Goal: Complete application form

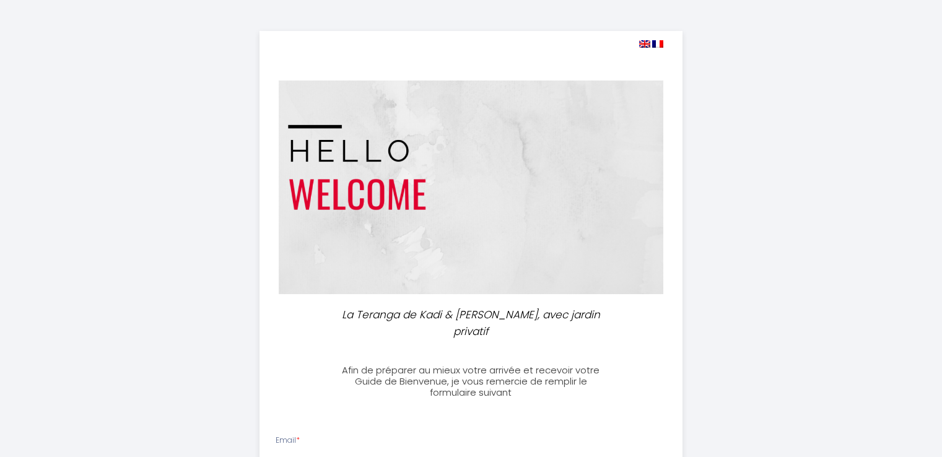
select select
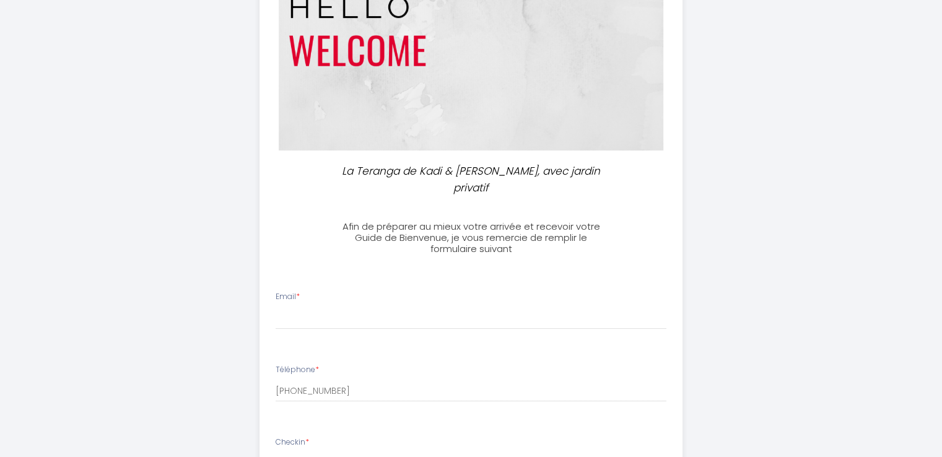
scroll to position [248, 0]
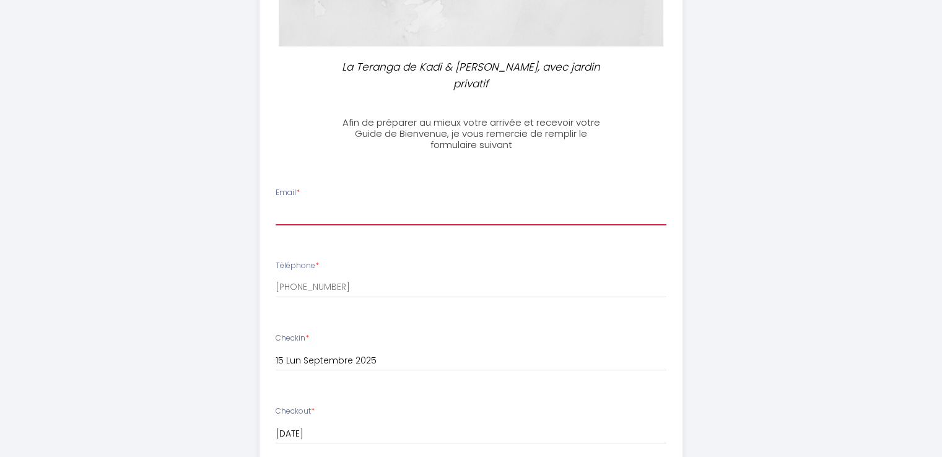
click at [333, 203] on input "Email *" at bounding box center [471, 214] width 391 height 22
type input "[PERSON_NAME][EMAIL_ADDRESS][DOMAIN_NAME]"
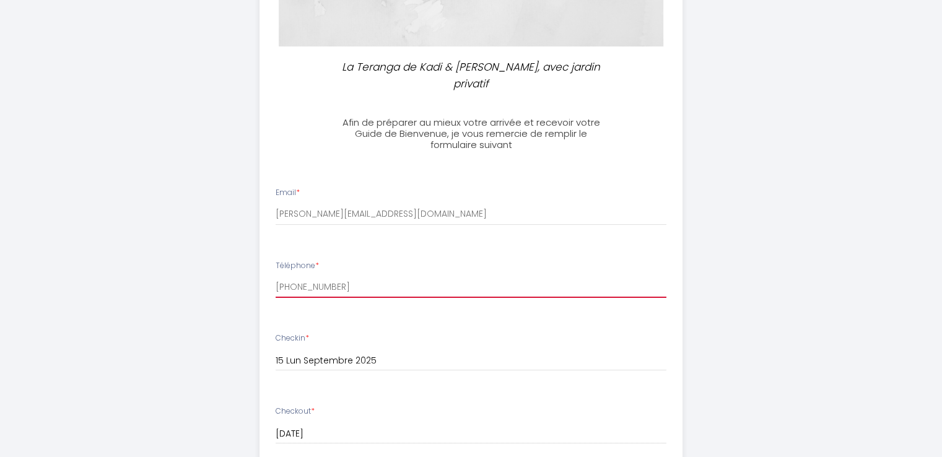
drag, startPoint x: 354, startPoint y: 271, endPoint x: 173, endPoint y: 269, distance: 180.9
click at [173, 269] on div "La Teranga de [PERSON_NAME] & [PERSON_NAME], avec jardin privatif Afin de prépa…" at bounding box center [471, 350] width 634 height 1197
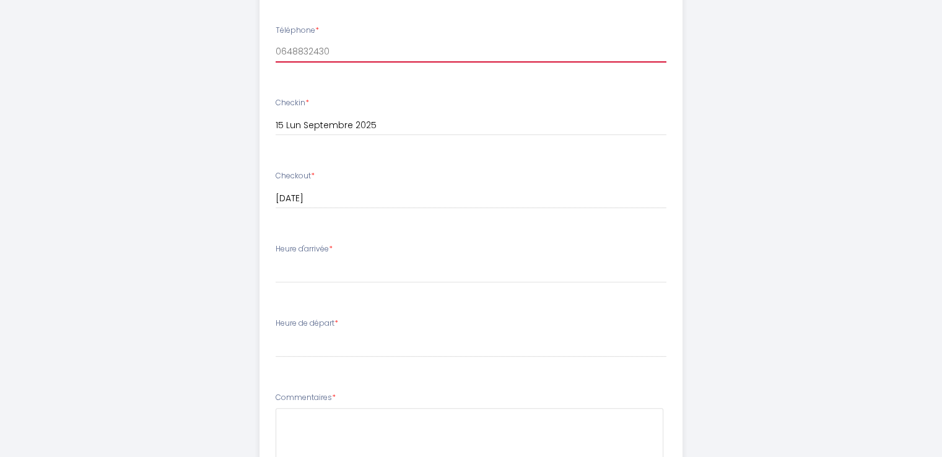
scroll to position [496, 0]
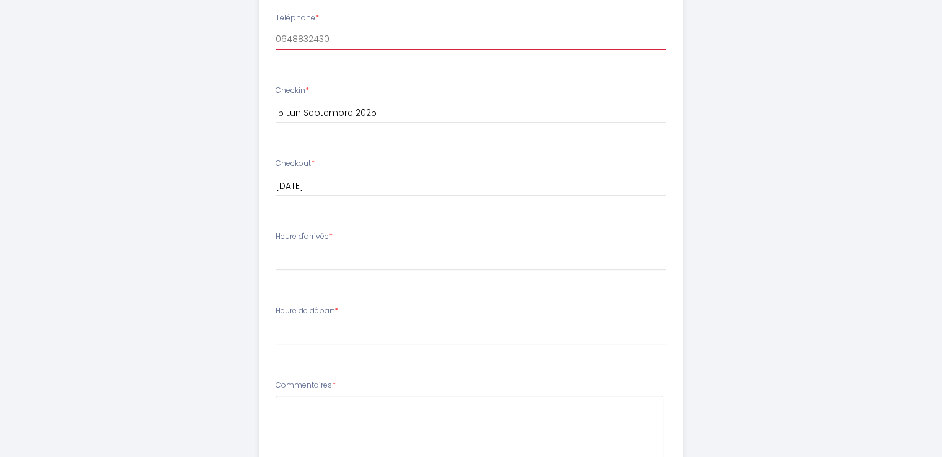
type input "0648832430"
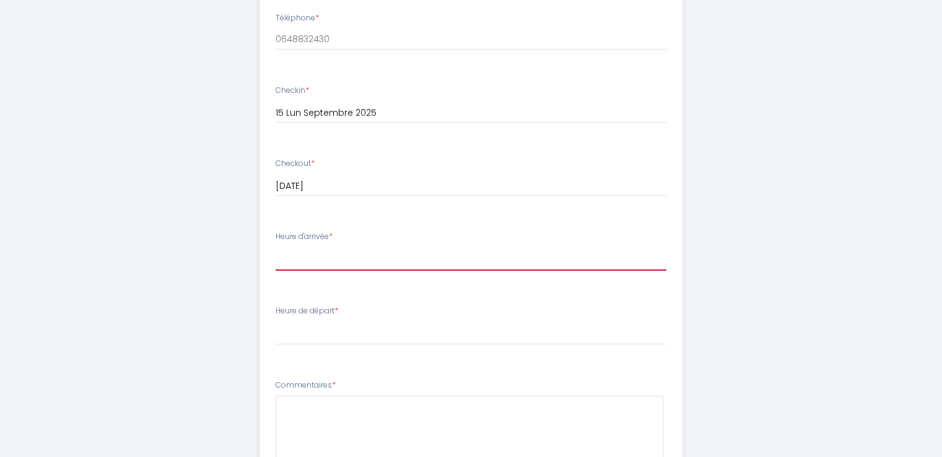
click at [323, 249] on select "16:00 16:30 17:00 17:30 18:00 18:30 19:00 19:30 20:00 20:30 21:00 21:30 22:00 2…" at bounding box center [471, 259] width 391 height 24
select select "16:00"
click at [276, 247] on select "16:00 16:30 17:00 17:30 18:00 18:30 19:00 19:30 20:00 20:30 21:00 21:30 22:00 2…" at bounding box center [471, 259] width 391 height 24
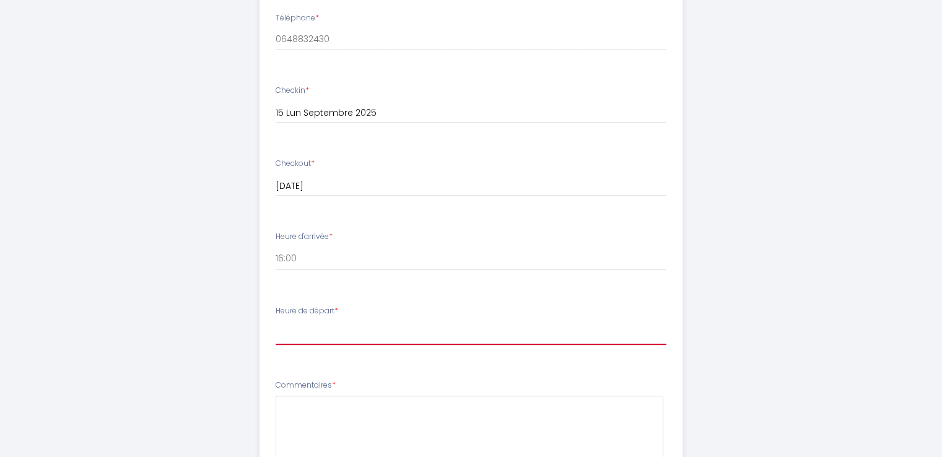
click at [347, 322] on select "00:00 00:30 01:00 01:30 02:00 02:30 03:00 03:30 04:00 04:30 05:00 05:30 06:00 0…" at bounding box center [471, 334] width 391 height 24
select select "08:00"
click at [276, 322] on select "00:00 00:30 01:00 01:30 02:00 02:30 03:00 03:30 04:00 04:30 05:00 05:30 06:00 0…" at bounding box center [471, 334] width 391 height 24
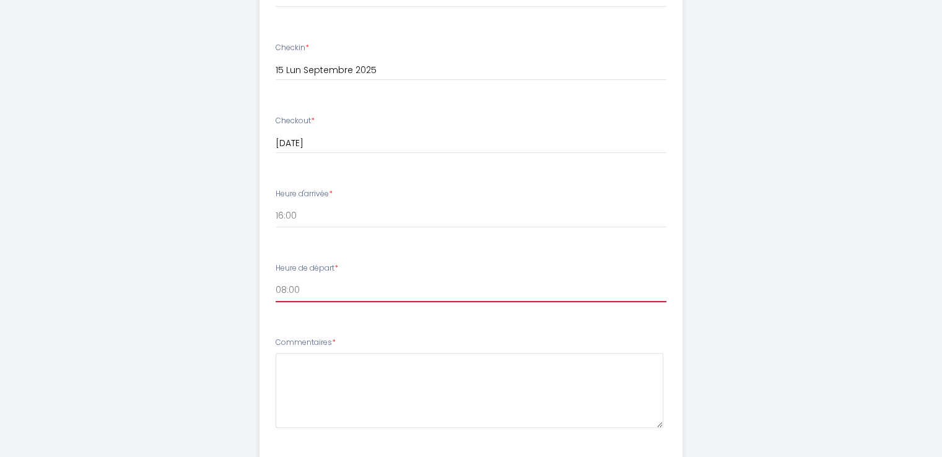
scroll to position [619, 0]
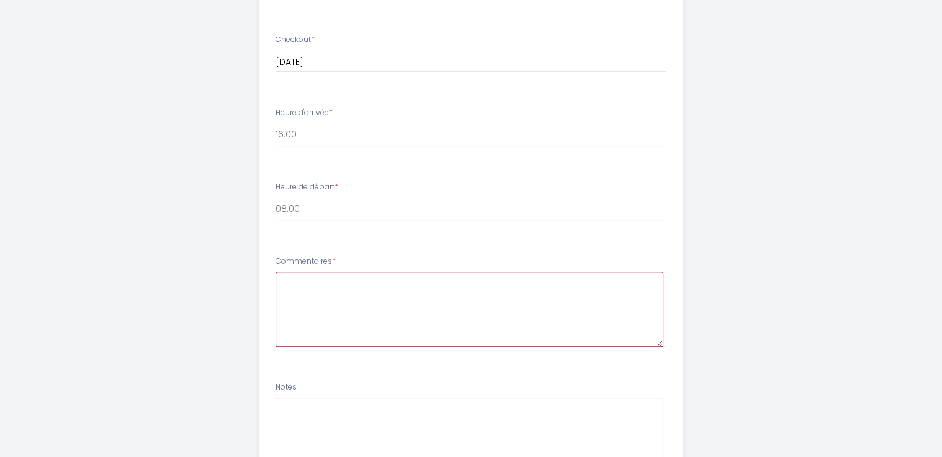
click at [350, 281] on textarea at bounding box center [470, 309] width 388 height 75
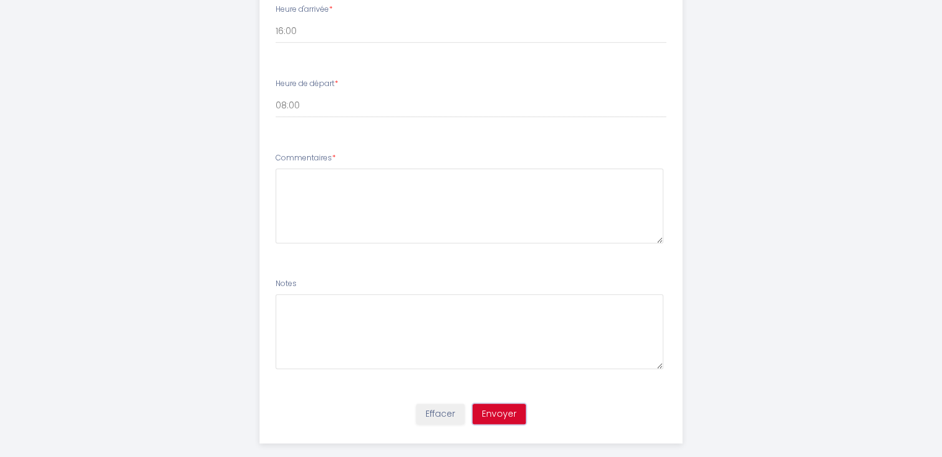
click at [500, 404] on button "Envoyer" at bounding box center [499, 414] width 53 height 21
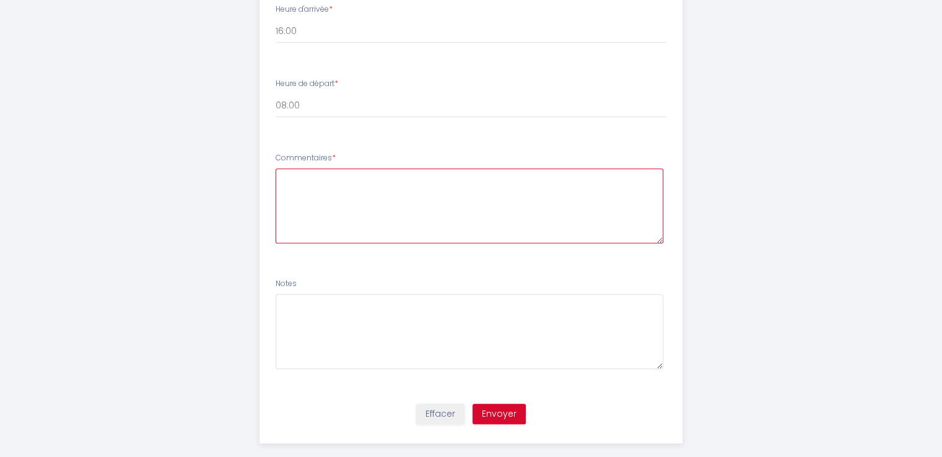
click at [366, 171] on textarea at bounding box center [470, 205] width 388 height 75
type textarea "merci"
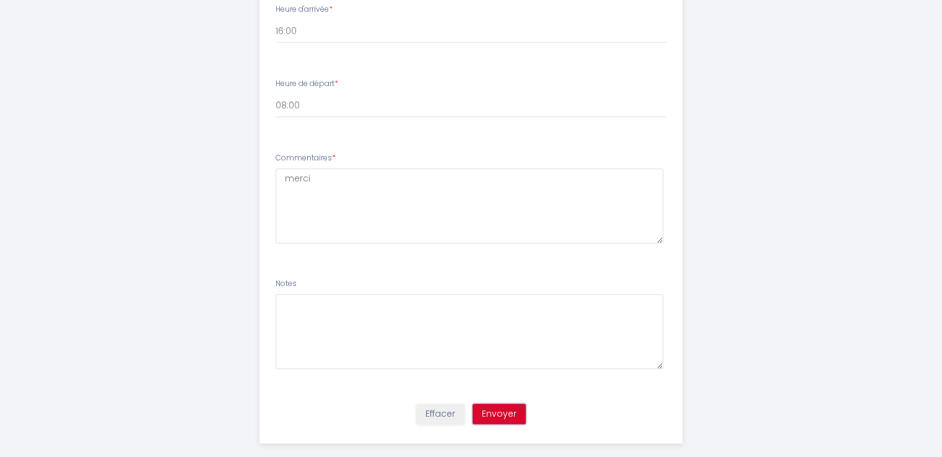
click at [491, 404] on button "Envoyer" at bounding box center [499, 414] width 53 height 21
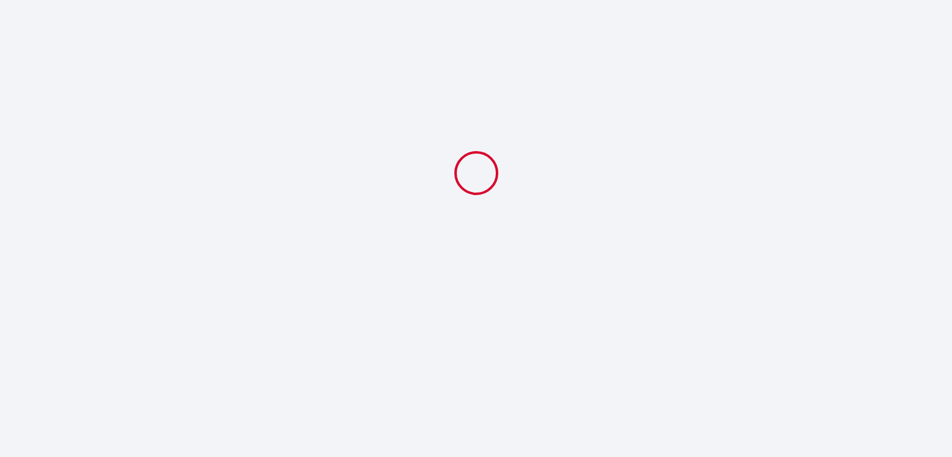
select select "08:00"
